Goal: Information Seeking & Learning: Learn about a topic

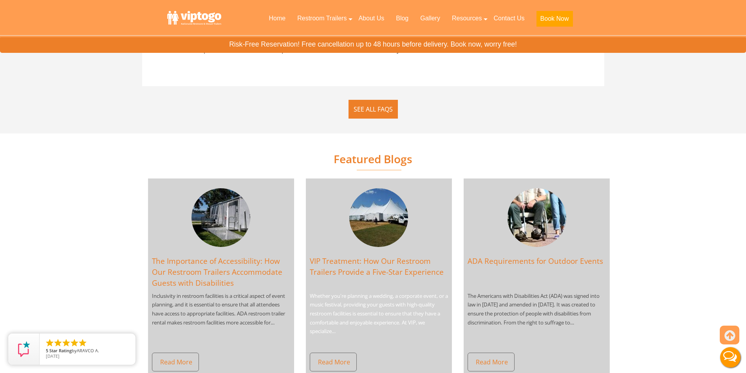
scroll to position [1370, 0]
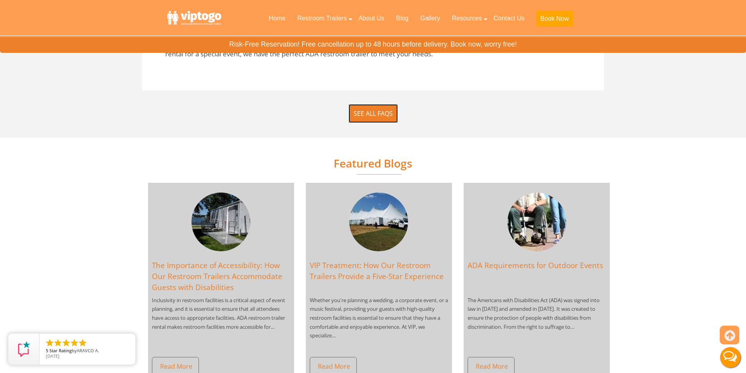
click at [382, 113] on link "SEE ALL FAQs" at bounding box center [372, 113] width 49 height 19
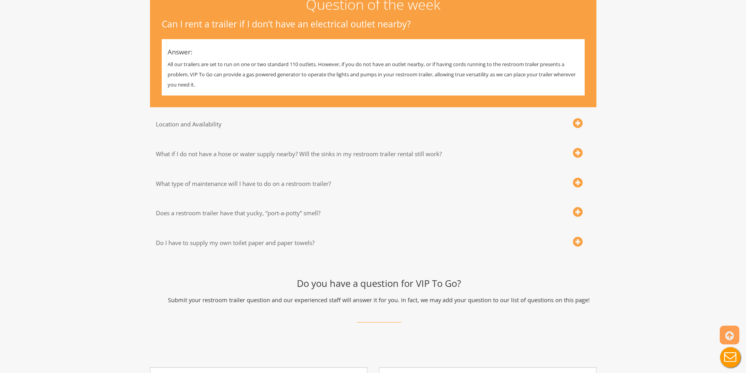
scroll to position [196, 0]
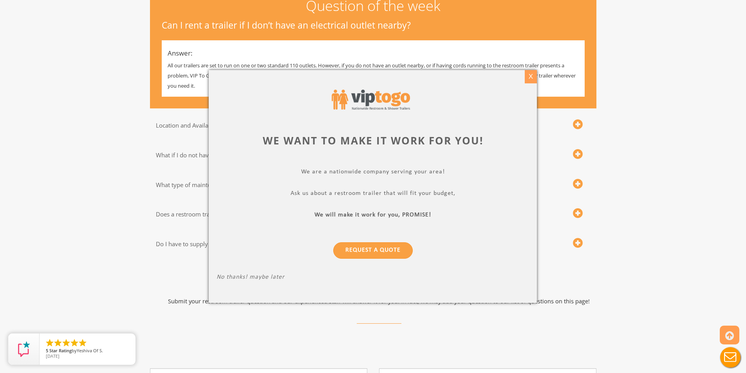
click at [530, 78] on div "X" at bounding box center [530, 76] width 12 height 13
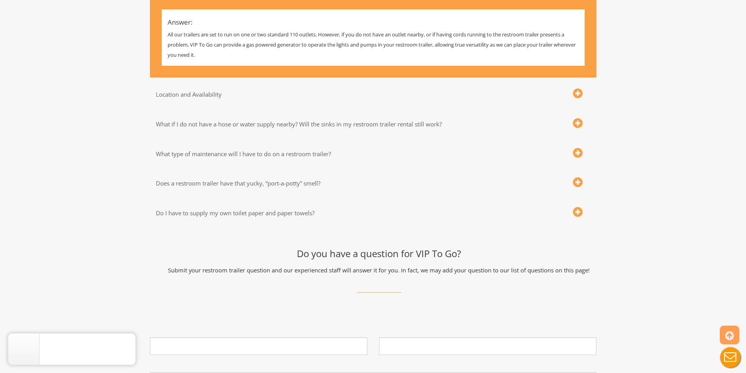
scroll to position [274, 0]
